Goal: Information Seeking & Learning: Learn about a topic

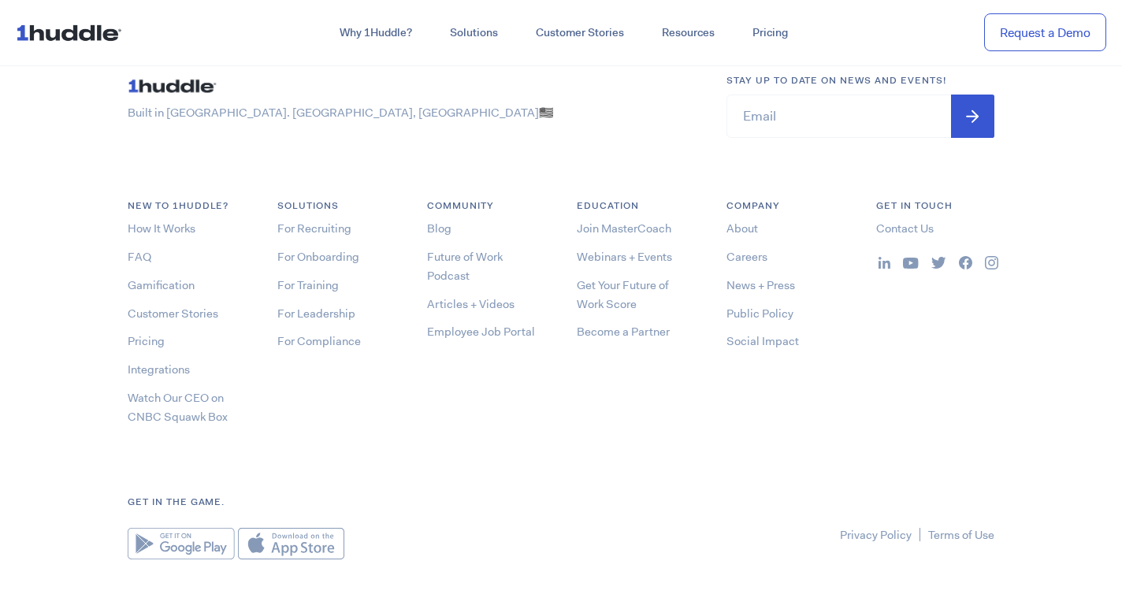
scroll to position [8455, 0]
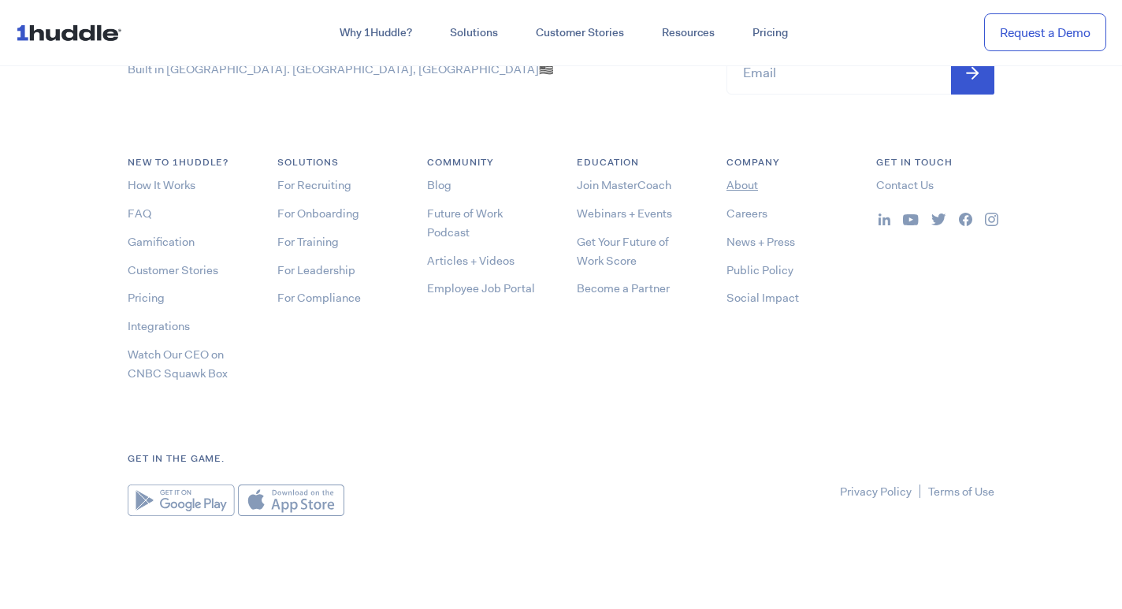
click at [738, 181] on link "About" at bounding box center [743, 185] width 32 height 16
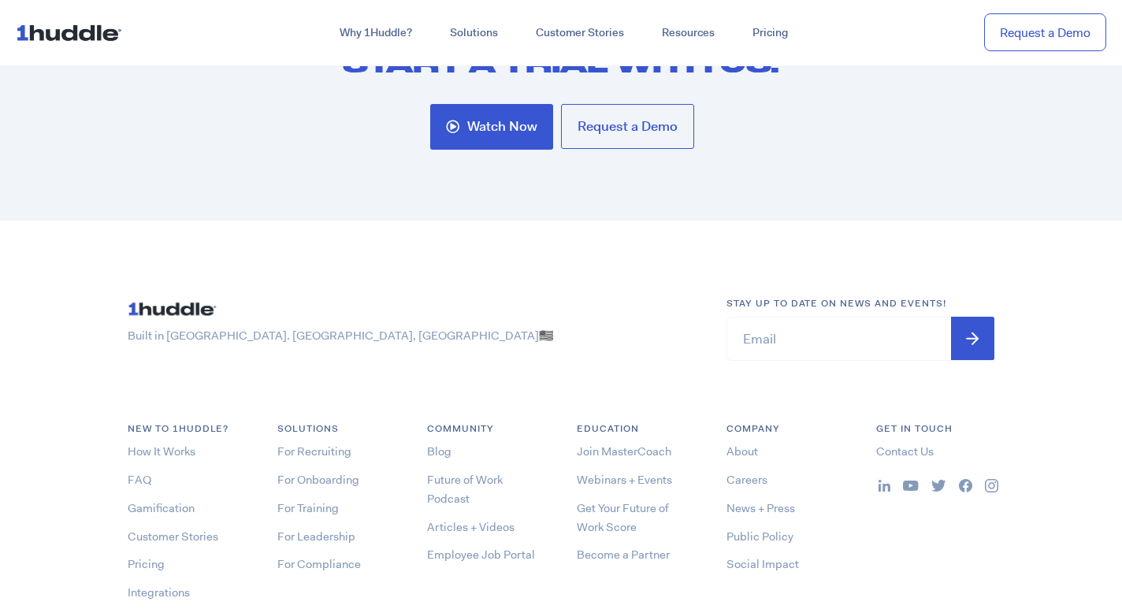
scroll to position [4642, 0]
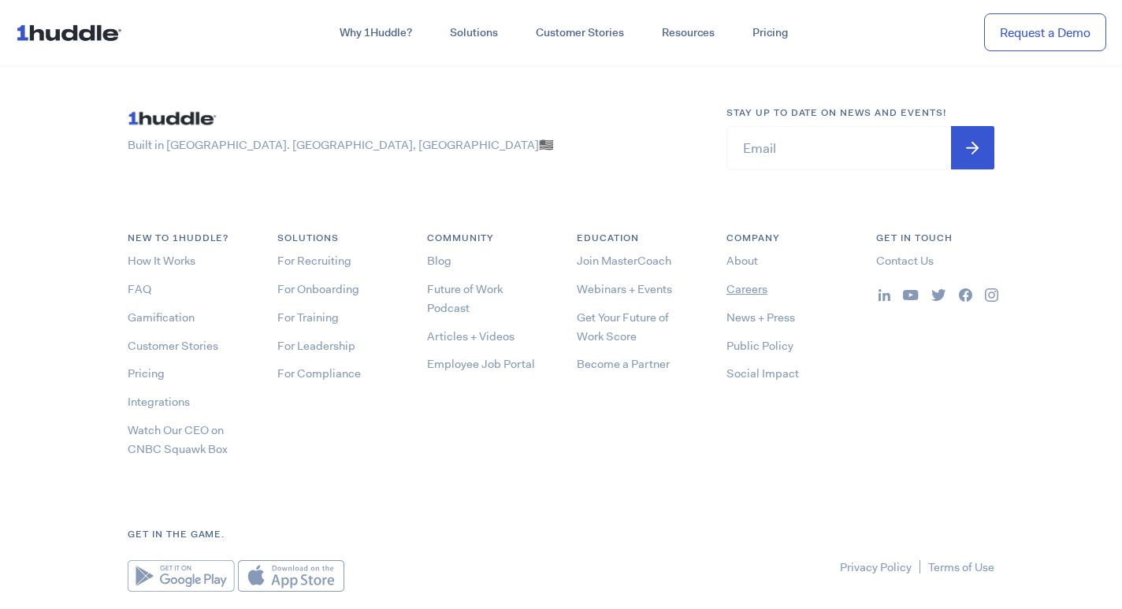
click at [738, 291] on link "Careers" at bounding box center [747, 289] width 41 height 16
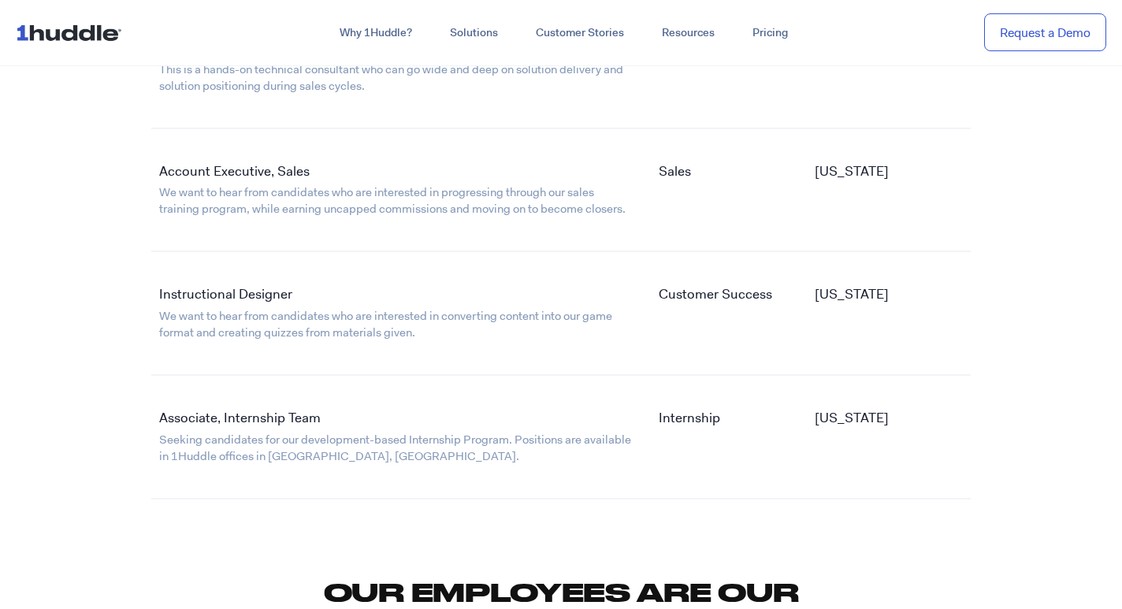
scroll to position [2943, 0]
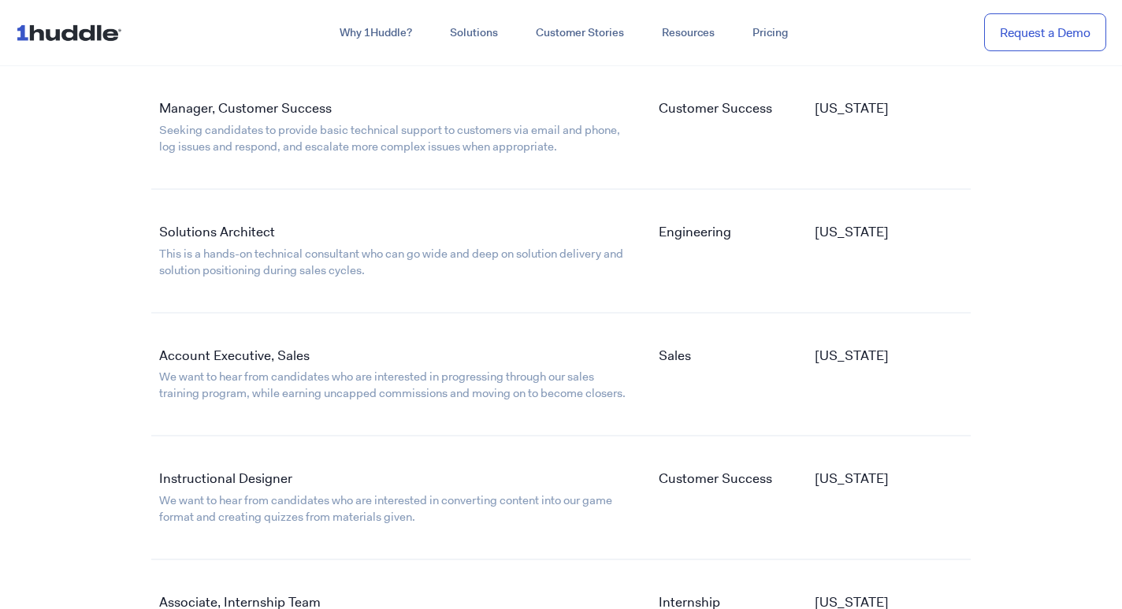
click at [253, 232] on link "Solutions Architect" at bounding box center [217, 231] width 116 height 17
